Goal: Task Accomplishment & Management: Manage account settings

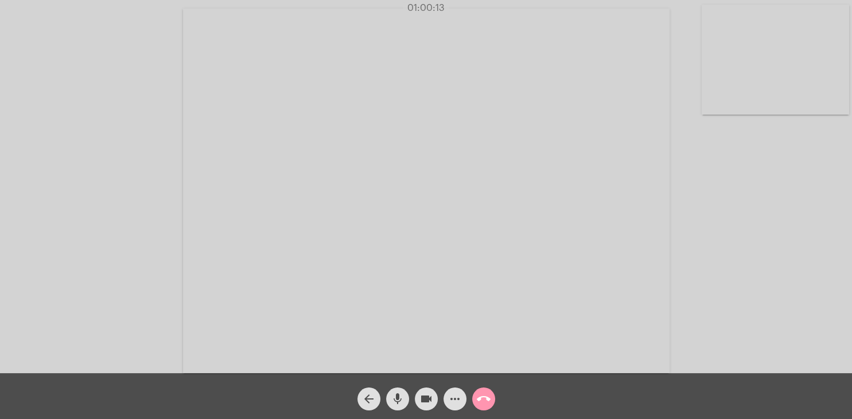
click at [492, 400] on button "call_end" at bounding box center [483, 399] width 23 height 23
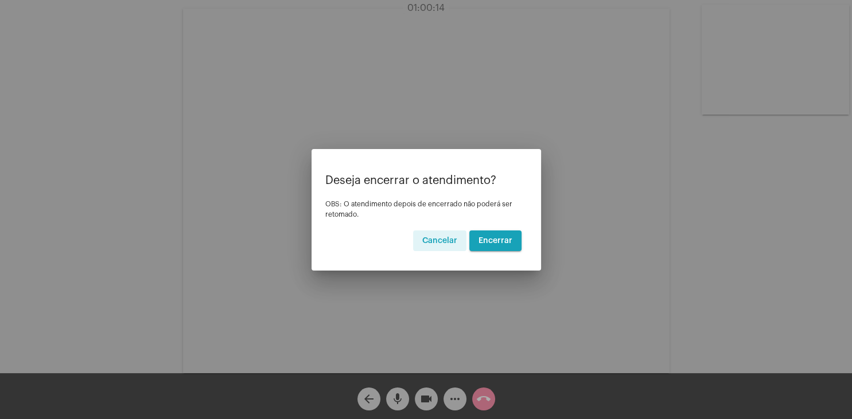
click at [491, 244] on button "Encerrar" at bounding box center [495, 241] width 52 height 21
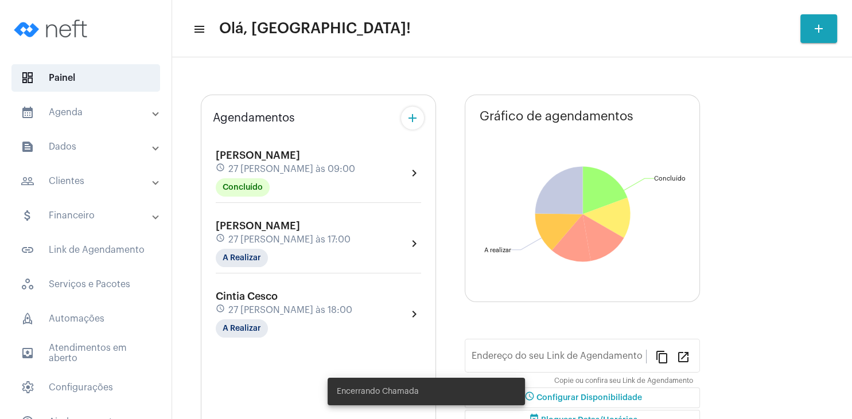
type input "[URL][DOMAIN_NAME][PERSON_NAME]"
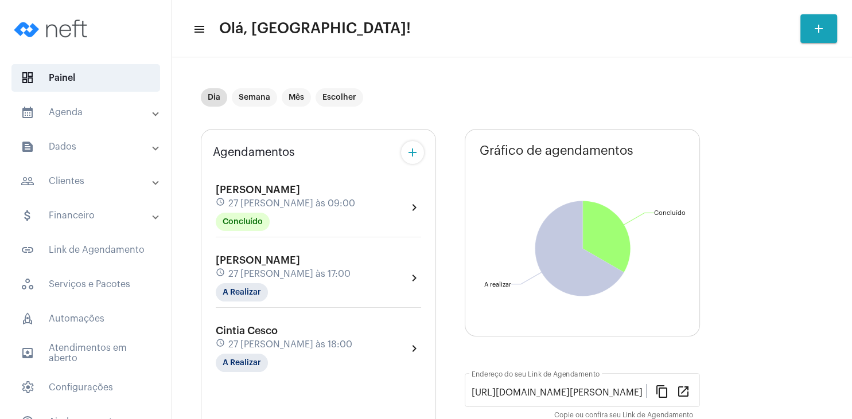
click at [309, 195] on div "[PERSON_NAME] schedule 27 [PERSON_NAME] às 09:00 Concluído" at bounding box center [285, 207] width 139 height 47
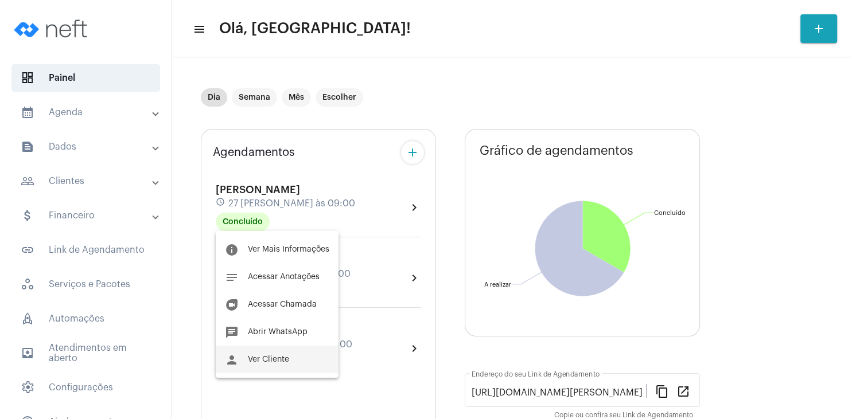
click at [278, 359] on span "Ver Cliente" at bounding box center [268, 360] width 41 height 8
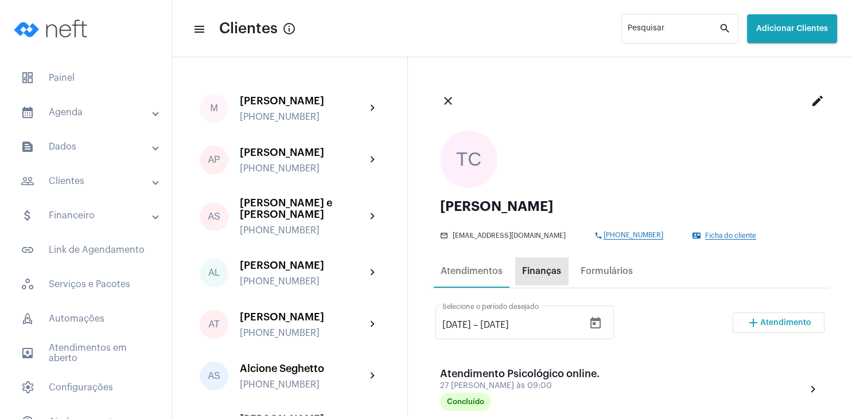
click at [547, 268] on div "Finanças" at bounding box center [541, 271] width 39 height 10
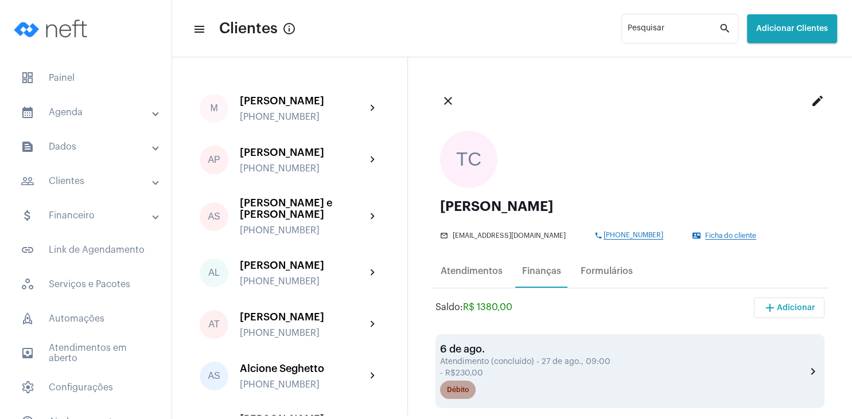
click at [460, 393] on div "Débito" at bounding box center [458, 390] width 22 height 7
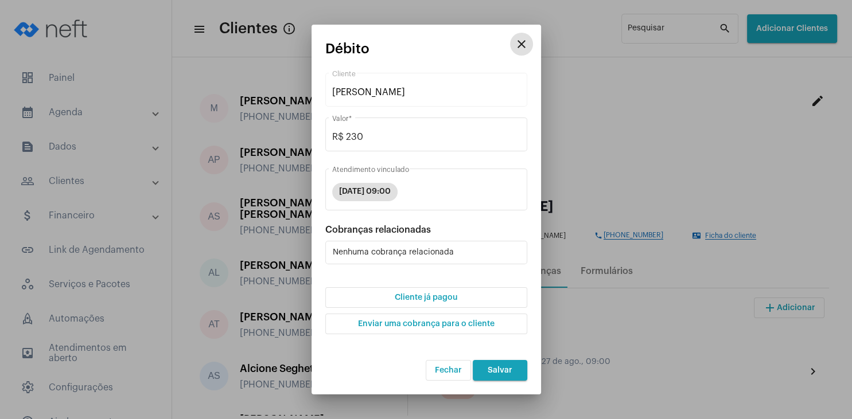
click at [437, 297] on span "Cliente já pagou" at bounding box center [426, 298] width 63 height 8
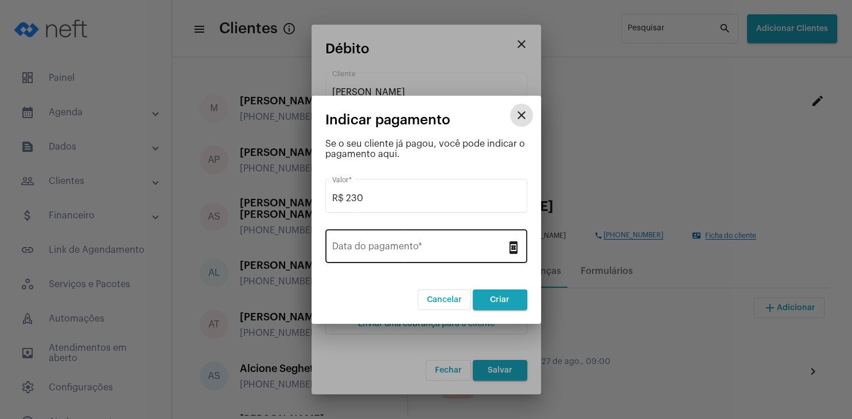
click at [413, 250] on input "Data do pagamento *" at bounding box center [419, 249] width 174 height 10
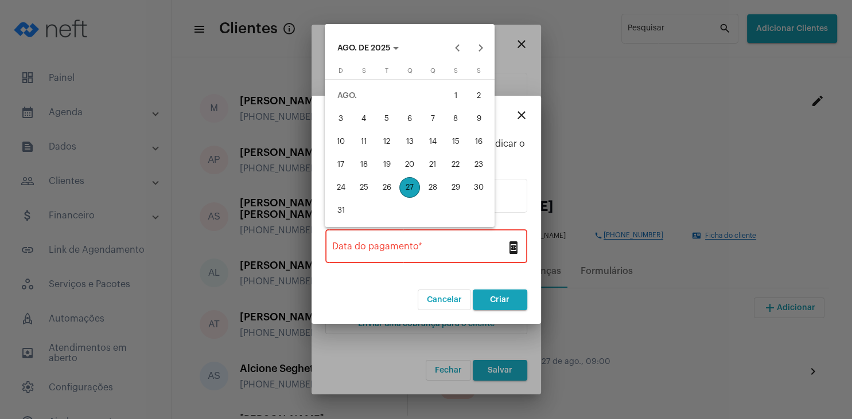
click at [412, 184] on div "27" at bounding box center [409, 187] width 21 height 21
type input "[DATE]"
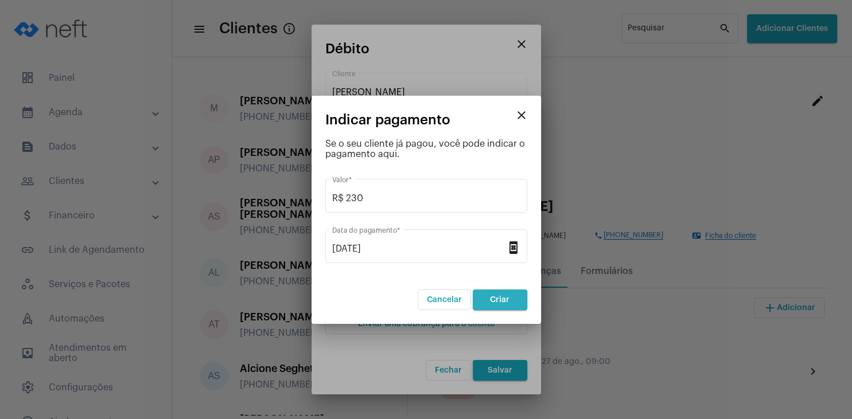
click at [498, 298] on span "Criar" at bounding box center [500, 300] width 20 height 8
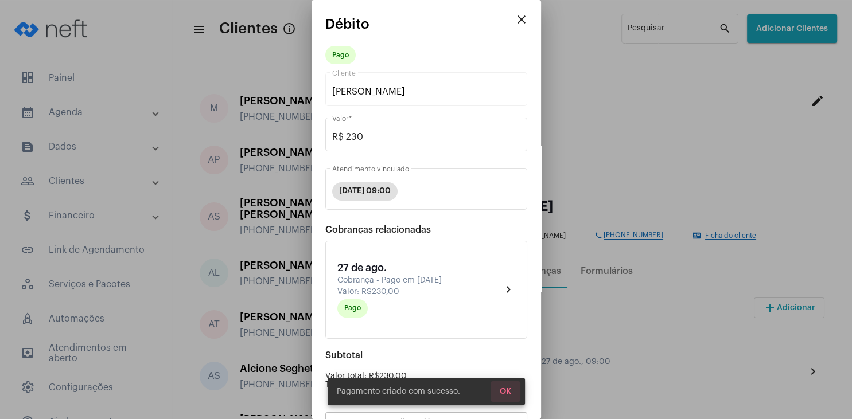
click at [508, 393] on span "OK" at bounding box center [505, 392] width 11 height 8
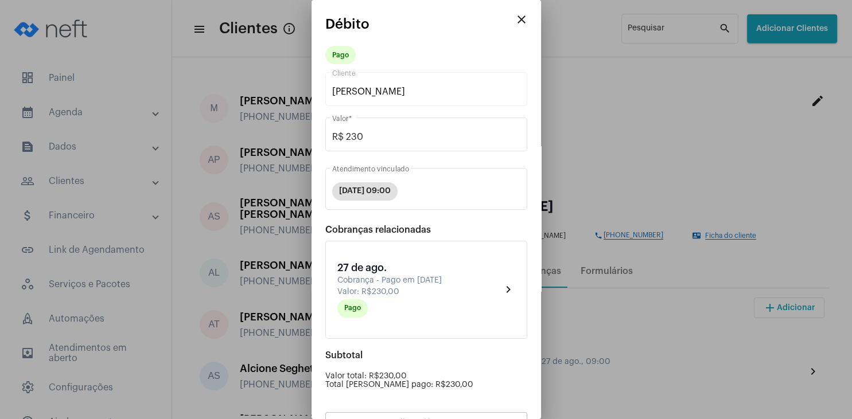
scroll to position [100, 0]
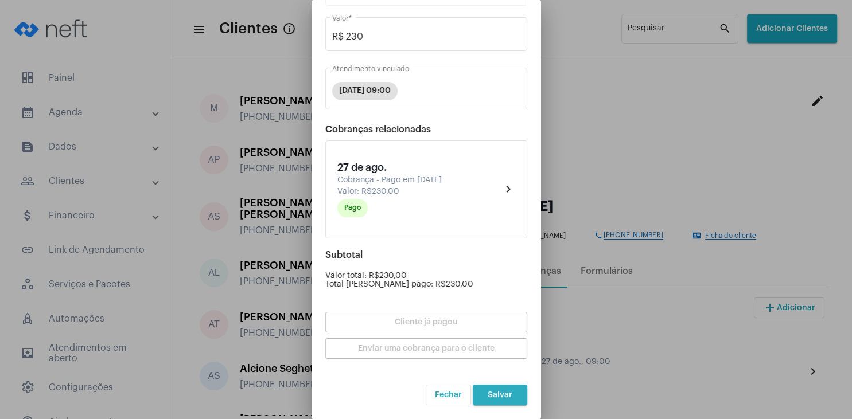
click at [507, 398] on span "Salvar" at bounding box center [500, 395] width 25 height 8
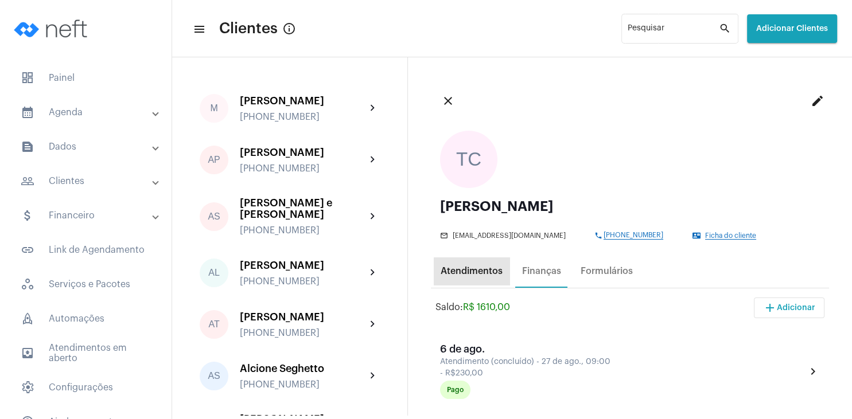
click at [474, 272] on div "Atendimentos" at bounding box center [472, 271] width 62 height 10
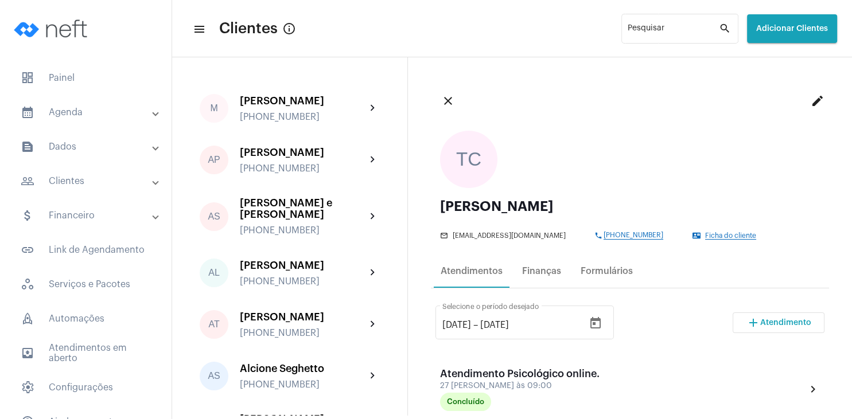
click at [784, 334] on div "[DATE] [DATE] – [DATE] Selecione o período desejado add Atendimento" at bounding box center [629, 328] width 389 height 54
click at [779, 322] on span "Atendimento" at bounding box center [785, 323] width 51 height 8
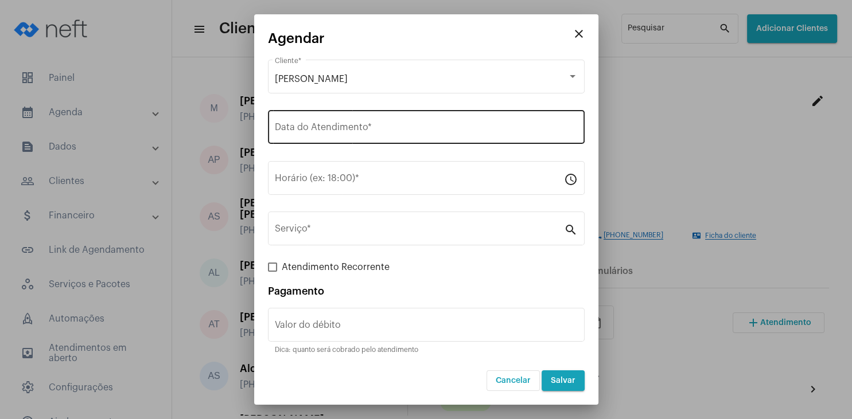
click at [329, 135] on div "Data do Atendimento *" at bounding box center [426, 126] width 303 height 36
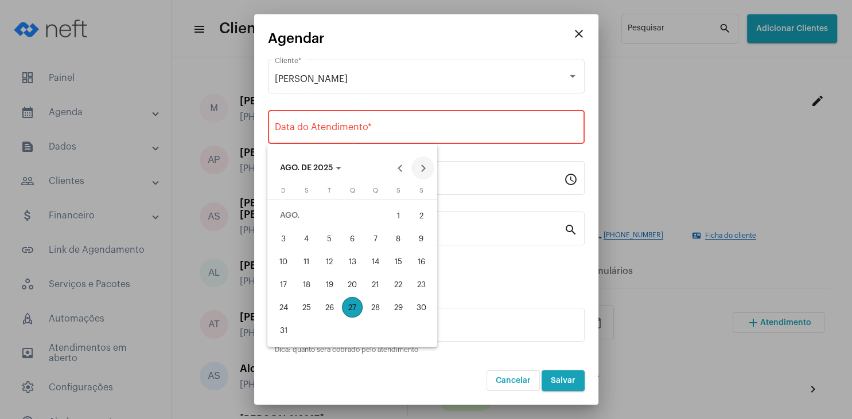
click at [428, 171] on button "Next month" at bounding box center [422, 168] width 23 height 23
click at [352, 287] on div "17" at bounding box center [352, 284] width 21 height 21
type input "[DATE]"
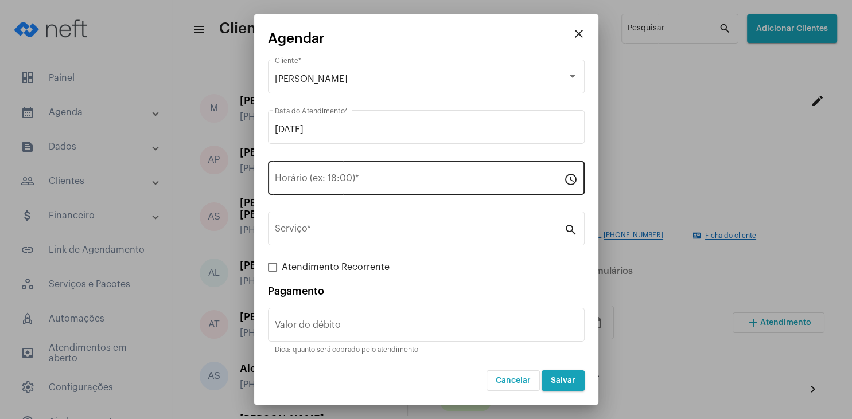
click at [327, 188] on div "Horário (ex: 18:00) *" at bounding box center [419, 177] width 289 height 36
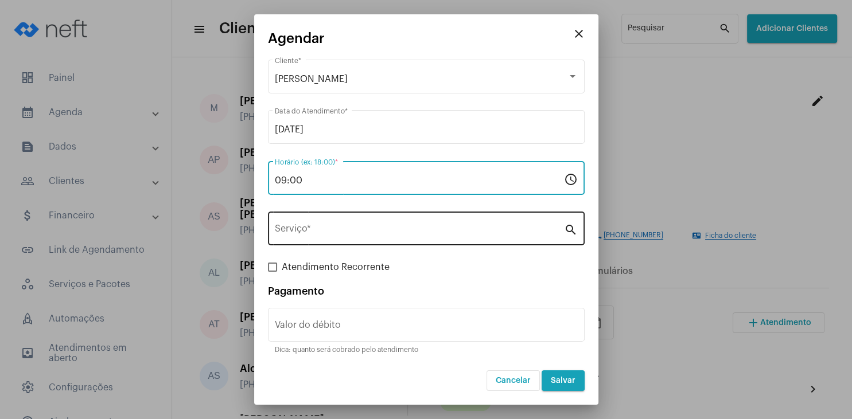
type input "09:00"
click at [332, 233] on input "Serviço *" at bounding box center [419, 231] width 289 height 10
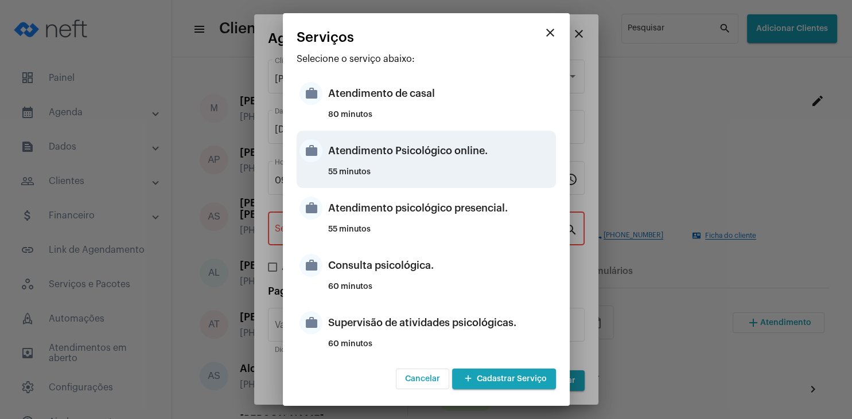
click at [474, 163] on div "Atendimento Psicológico online." at bounding box center [440, 151] width 225 height 34
type input "Atendimento Psicológico online."
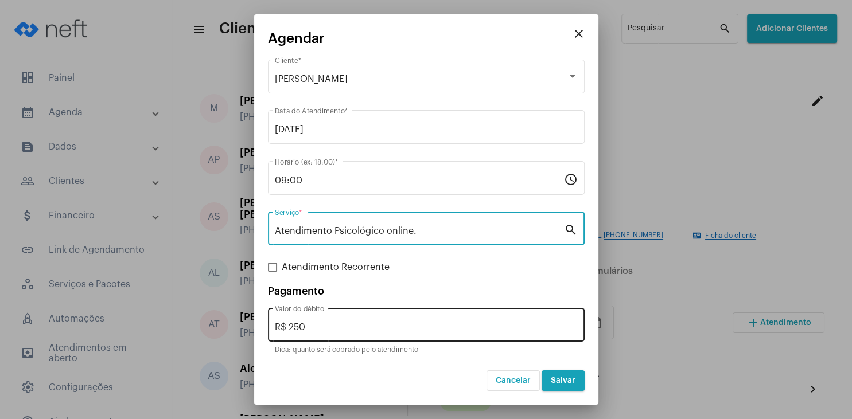
click at [350, 325] on input "R$ 250" at bounding box center [426, 327] width 303 height 10
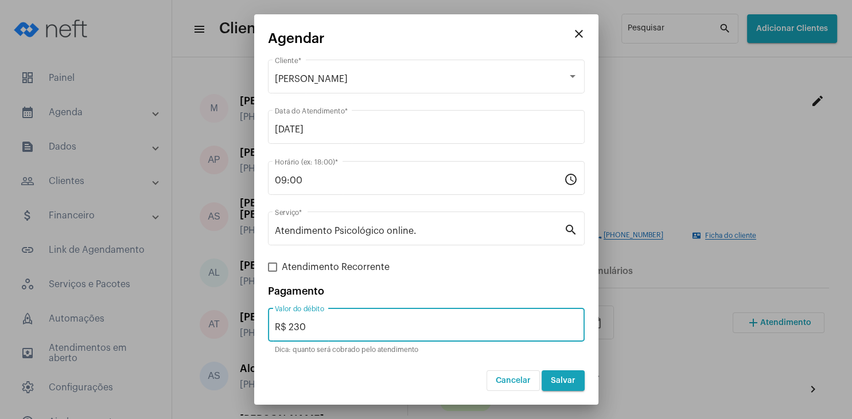
type input "R$ 230"
click at [568, 382] on span "Salvar" at bounding box center [563, 381] width 25 height 8
